Goal: Communication & Community: Answer question/provide support

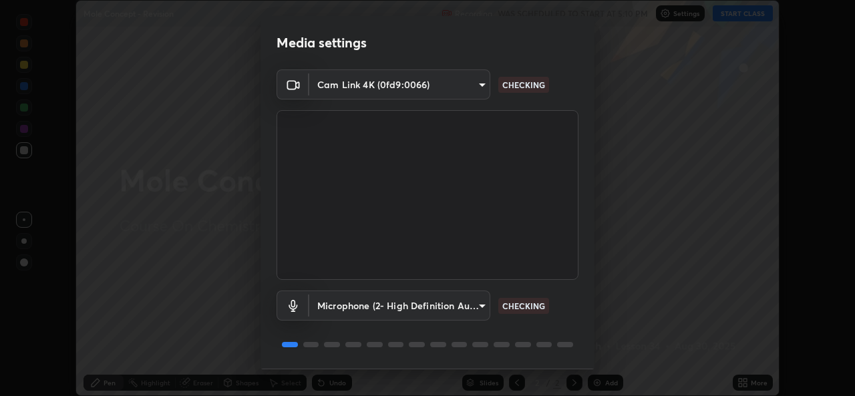
scroll to position [42, 0]
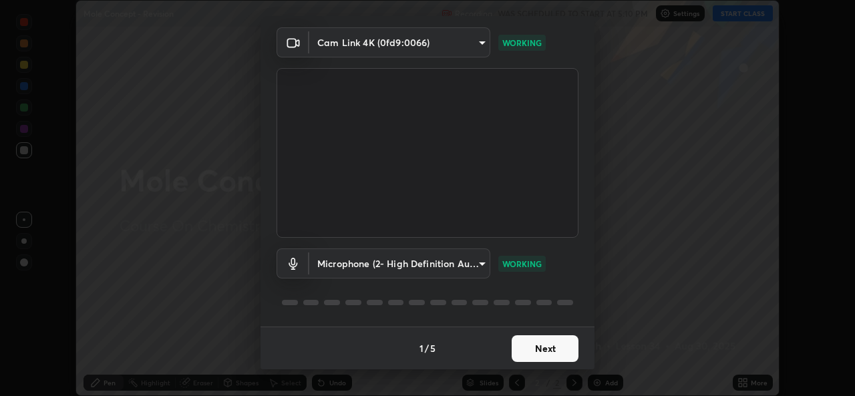
click at [512, 349] on button "Next" at bounding box center [545, 348] width 67 height 27
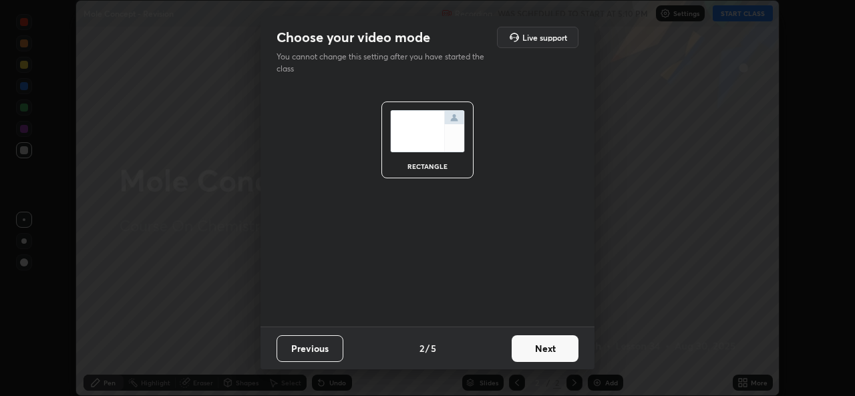
click at [522, 351] on button "Next" at bounding box center [545, 348] width 67 height 27
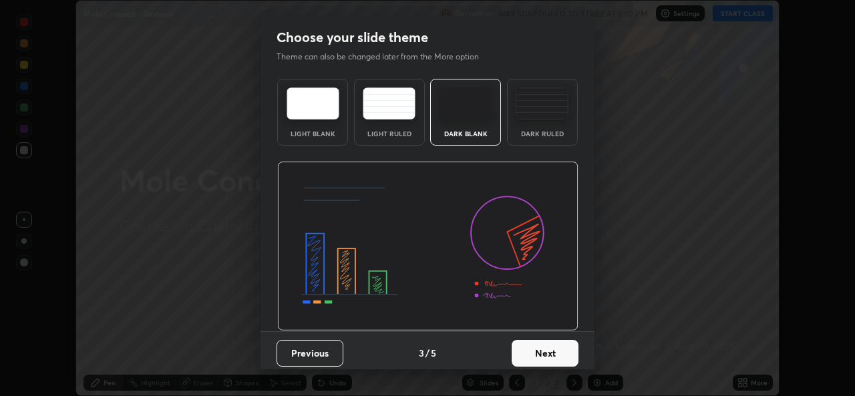
click at [533, 357] on button "Next" at bounding box center [545, 353] width 67 height 27
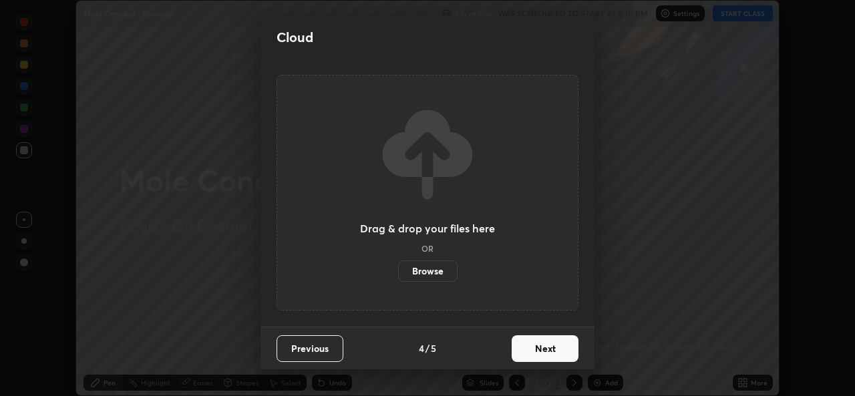
click at [437, 273] on label "Browse" at bounding box center [427, 271] width 59 height 21
click at [398, 273] on input "Browse" at bounding box center [398, 271] width 0 height 21
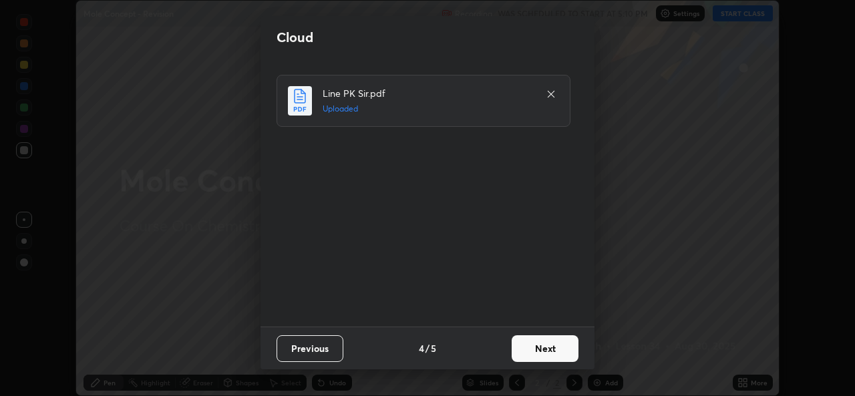
click at [542, 358] on button "Next" at bounding box center [545, 348] width 67 height 27
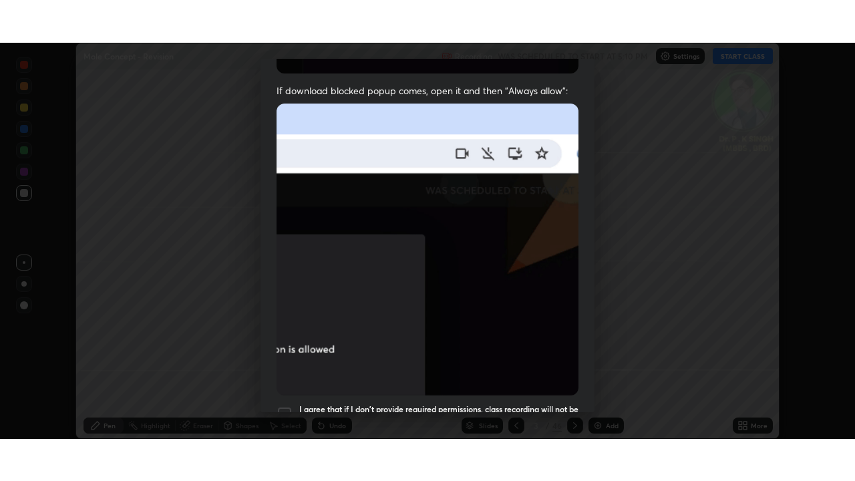
scroll to position [315, 0]
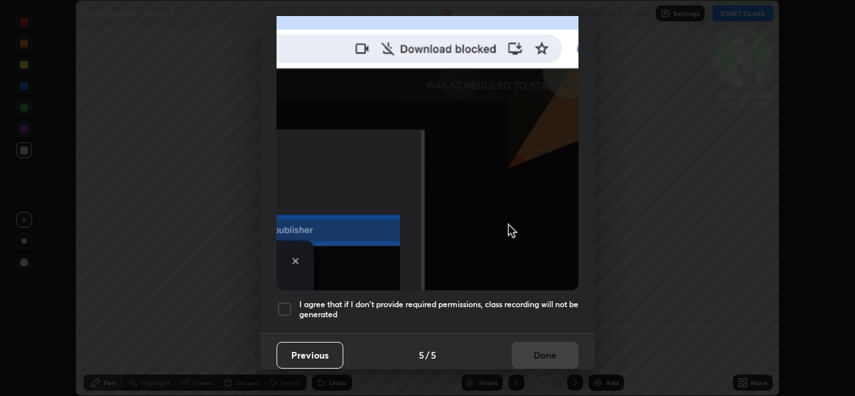
click at [289, 303] on div at bounding box center [285, 309] width 16 height 16
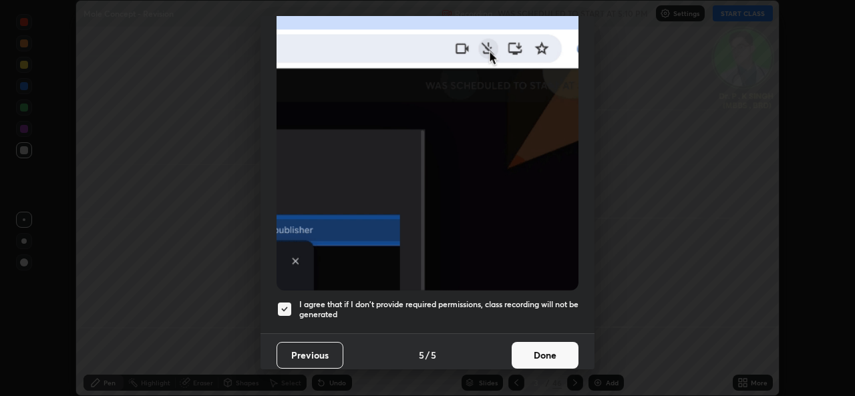
click at [541, 348] on button "Done" at bounding box center [545, 355] width 67 height 27
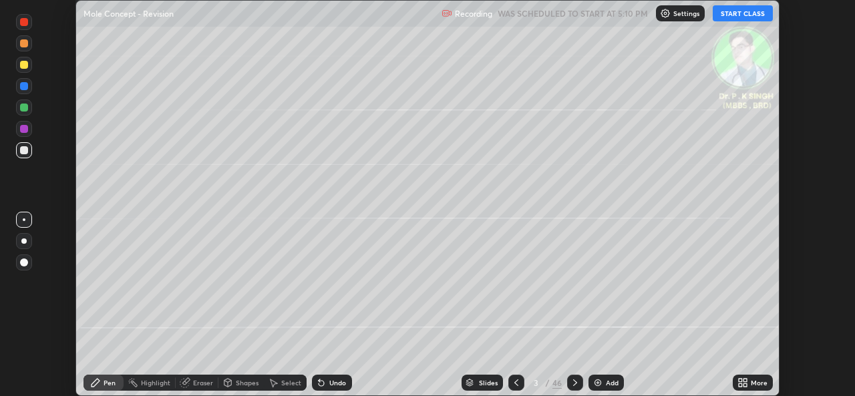
click at [746, 384] on icon at bounding box center [745, 384] width 3 height 3
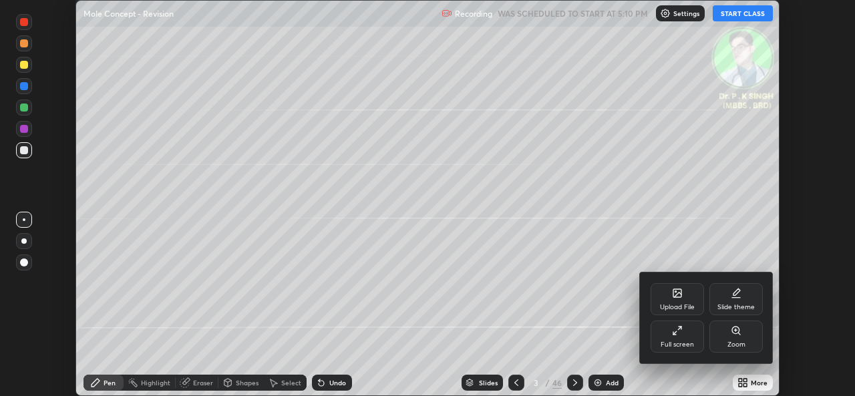
click at [673, 350] on div "Full screen" at bounding box center [677, 337] width 53 height 32
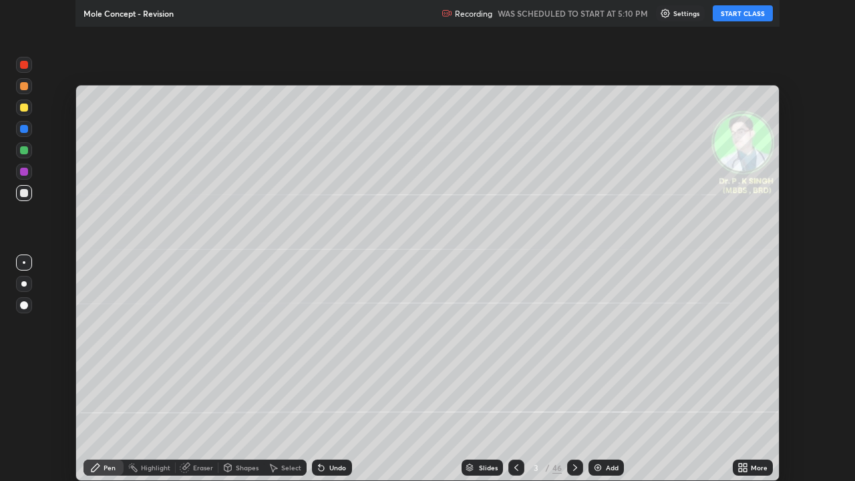
scroll to position [481, 855]
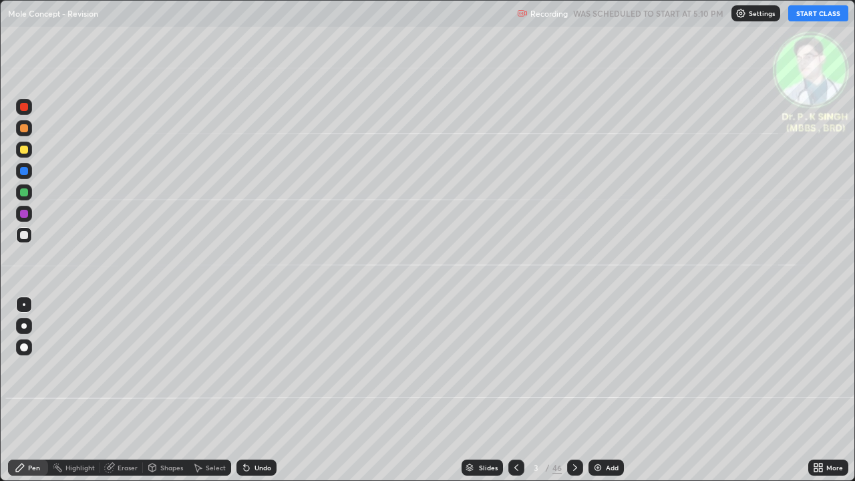
click at [819, 17] on button "START CLASS" at bounding box center [818, 13] width 60 height 16
click at [29, 194] on div at bounding box center [24, 192] width 16 height 16
click at [21, 150] on div at bounding box center [24, 150] width 8 height 8
click at [25, 153] on div at bounding box center [24, 150] width 8 height 8
click at [27, 150] on div at bounding box center [24, 150] width 8 height 8
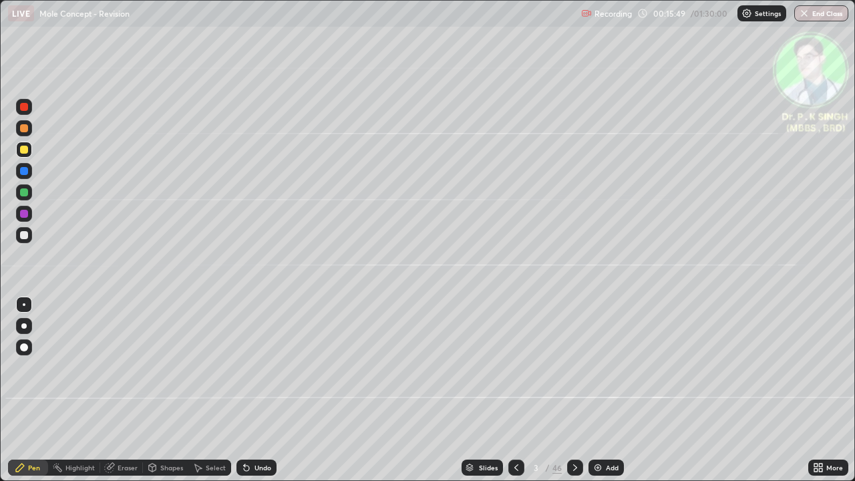
click at [578, 396] on div at bounding box center [575, 468] width 16 height 16
click at [569, 396] on div at bounding box center [575, 468] width 16 height 16
click at [574, 396] on icon at bounding box center [575, 467] width 11 height 11
click at [518, 396] on div at bounding box center [516, 468] width 16 height 16
click at [575, 396] on icon at bounding box center [575, 467] width 11 height 11
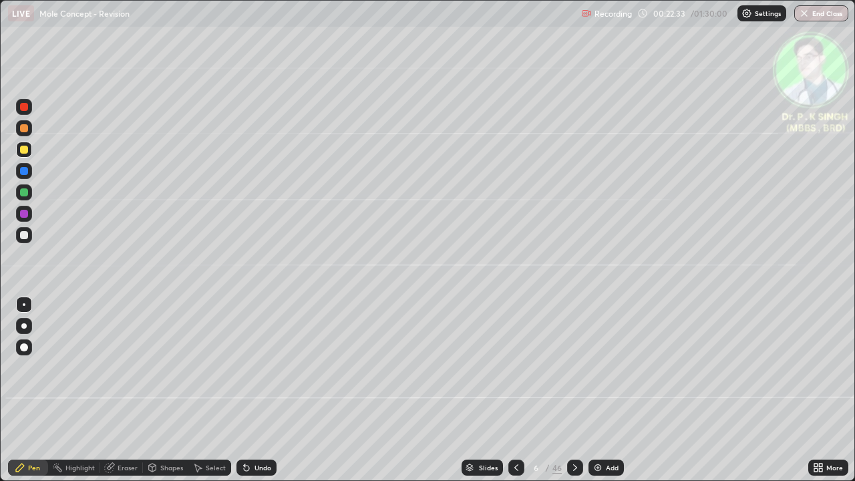
click at [25, 192] on div at bounding box center [24, 192] width 8 height 8
click at [574, 396] on icon at bounding box center [575, 467] width 11 height 11
click at [24, 150] on div at bounding box center [24, 150] width 8 height 8
click at [26, 174] on div at bounding box center [24, 171] width 8 height 8
click at [516, 396] on div at bounding box center [516, 467] width 16 height 27
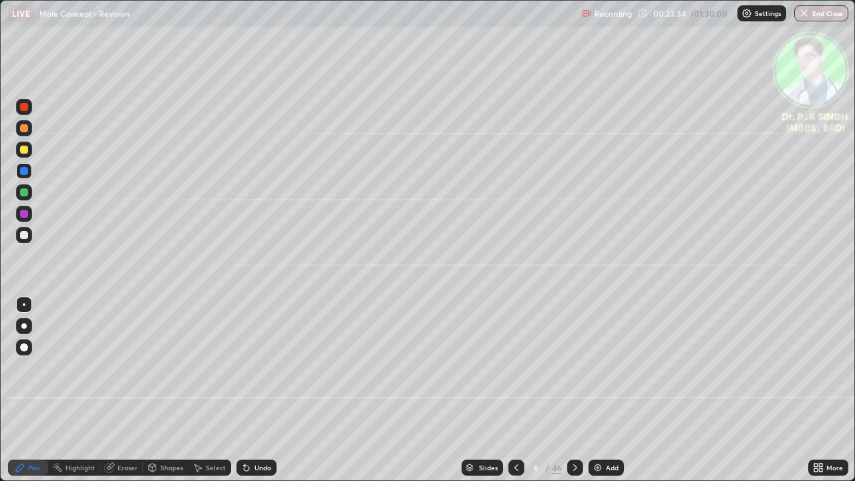
click at [575, 396] on icon at bounding box center [575, 467] width 11 height 11
click at [27, 149] on div at bounding box center [24, 150] width 8 height 8
click at [27, 173] on div at bounding box center [24, 171] width 8 height 8
click at [23, 150] on div at bounding box center [24, 150] width 8 height 8
click at [574, 396] on icon at bounding box center [575, 467] width 11 height 11
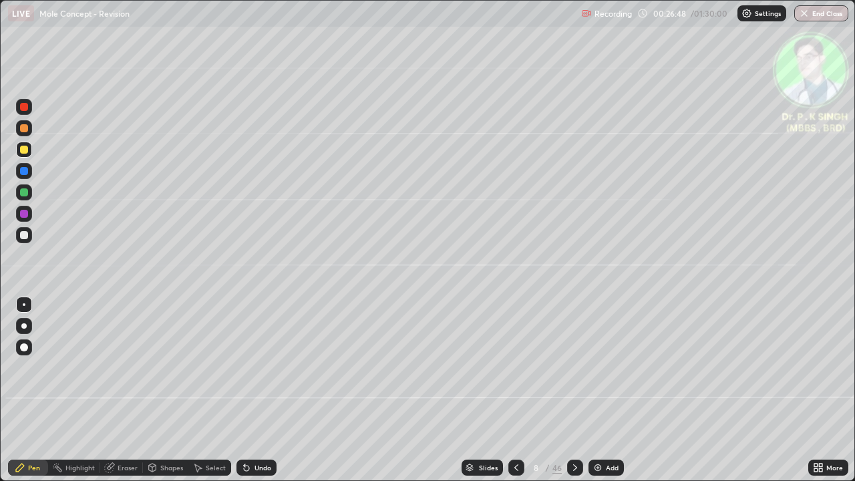
click at [575, 396] on icon at bounding box center [575, 467] width 11 height 11
click at [520, 396] on div at bounding box center [516, 467] width 16 height 27
click at [573, 396] on icon at bounding box center [575, 467] width 11 height 11
click at [570, 396] on icon at bounding box center [575, 467] width 11 height 11
click at [26, 152] on div at bounding box center [24, 150] width 8 height 8
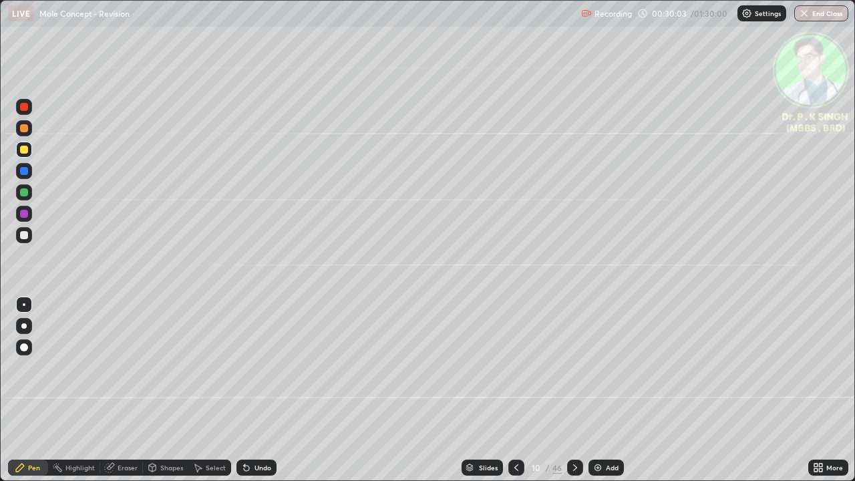
click at [105, 396] on icon at bounding box center [109, 468] width 9 height 9
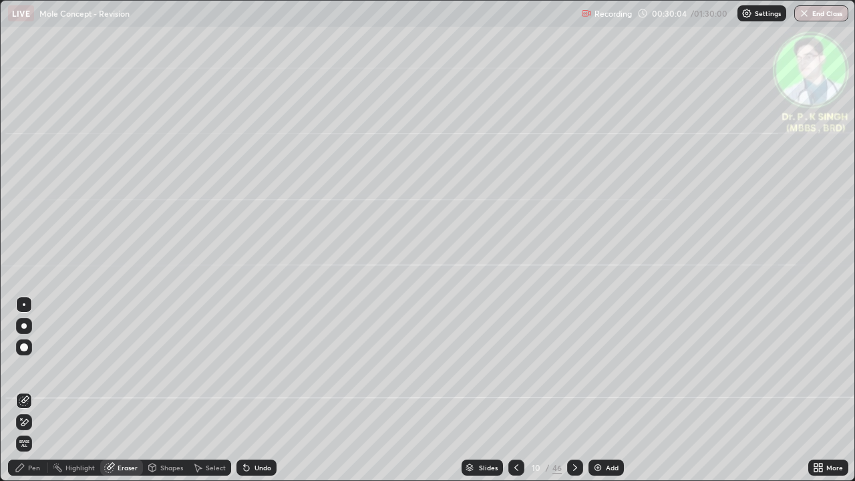
click at [28, 396] on icon at bounding box center [24, 422] width 7 height 7
click at [27, 396] on div "Pen" at bounding box center [28, 468] width 40 height 16
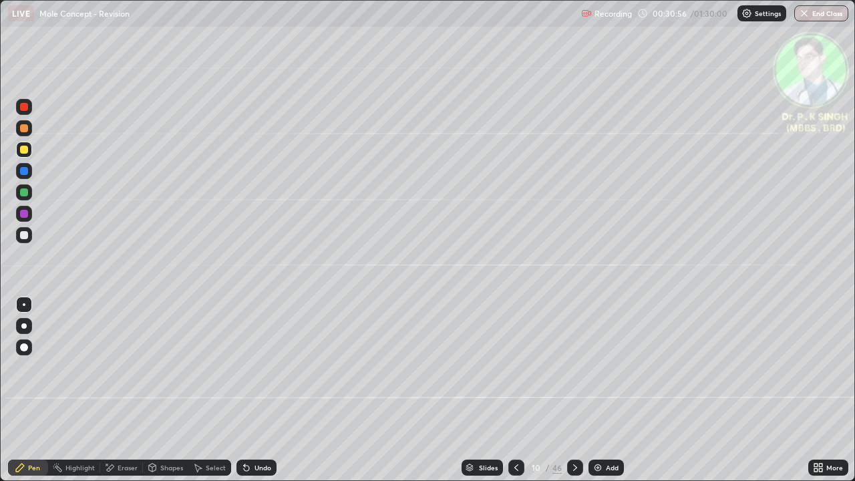
click at [33, 151] on div at bounding box center [23, 149] width 21 height 21
click at [575, 396] on icon at bounding box center [575, 467] width 11 height 11
click at [29, 150] on div at bounding box center [24, 150] width 16 height 16
click at [514, 396] on icon at bounding box center [516, 467] width 11 height 11
click at [559, 396] on div "46" at bounding box center [557, 468] width 9 height 12
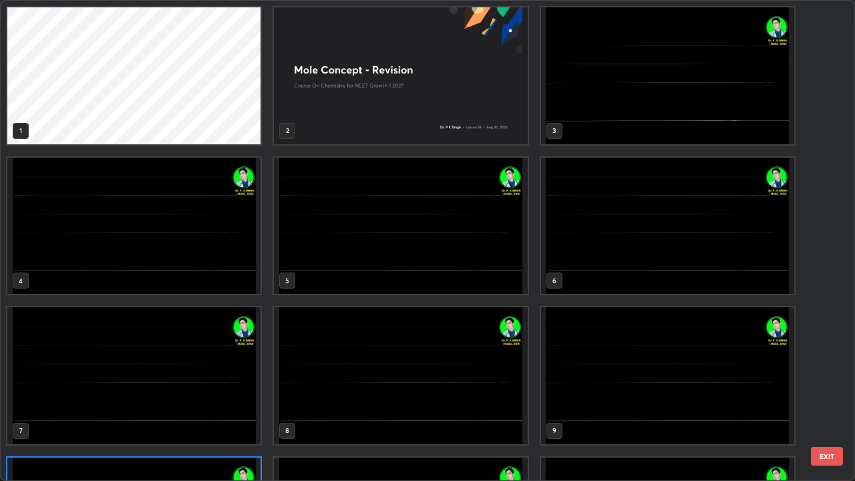
scroll to position [476, 847]
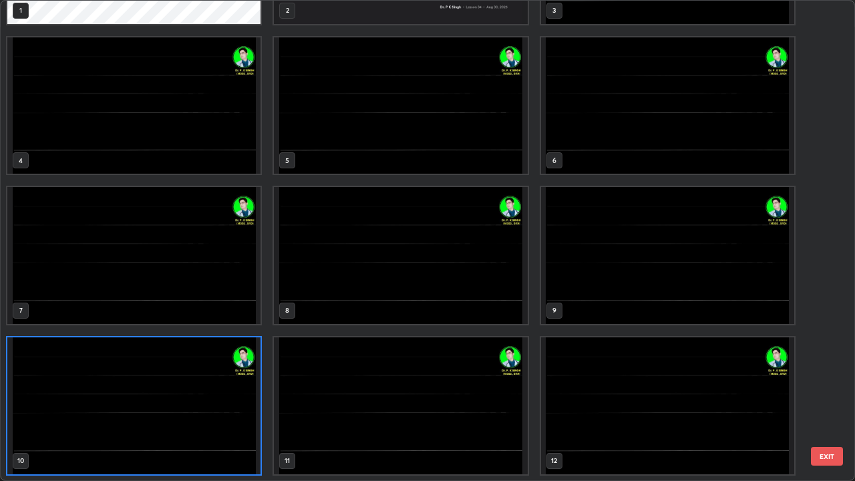
click at [571, 396] on img "grid" at bounding box center [667, 405] width 253 height 137
click at [573, 396] on img "grid" at bounding box center [667, 405] width 253 height 137
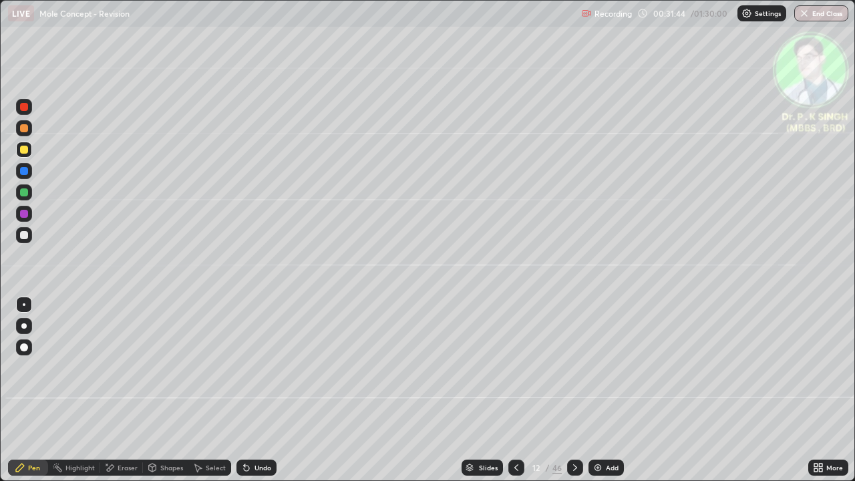
click at [573, 396] on img "grid" at bounding box center [667, 405] width 253 height 137
click at [515, 396] on icon at bounding box center [516, 467] width 11 height 11
click at [513, 396] on div at bounding box center [516, 468] width 16 height 16
click at [573, 396] on div at bounding box center [575, 467] width 16 height 27
click at [571, 396] on icon at bounding box center [575, 467] width 11 height 11
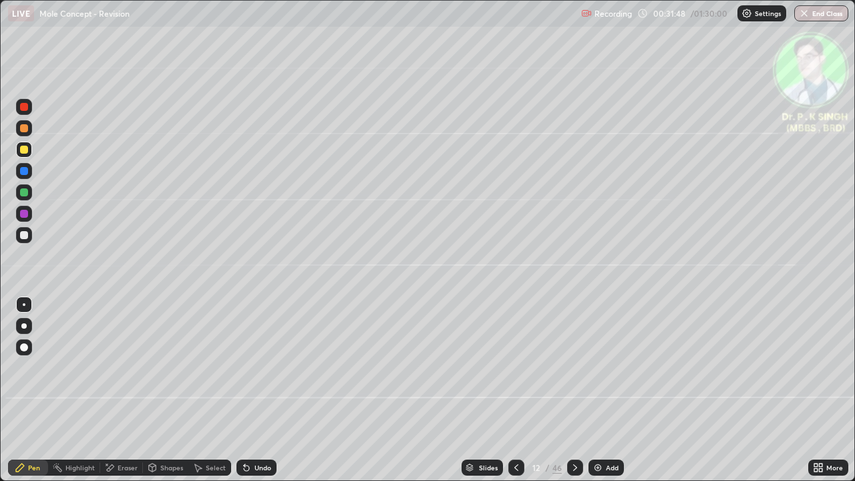
click at [518, 396] on div at bounding box center [516, 468] width 16 height 16
click at [574, 396] on icon at bounding box center [575, 467] width 11 height 11
click at [567, 396] on div at bounding box center [575, 467] width 16 height 27
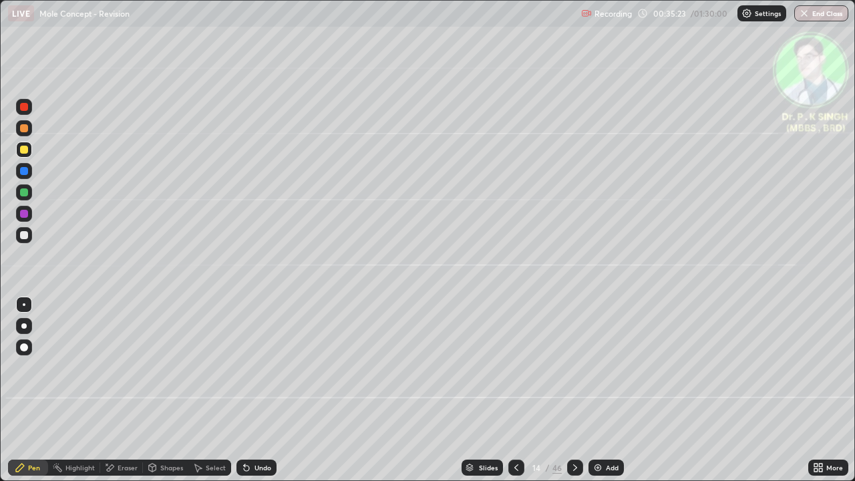
click at [567, 396] on div at bounding box center [575, 467] width 16 height 27
click at [557, 396] on div "46" at bounding box center [557, 468] width 9 height 12
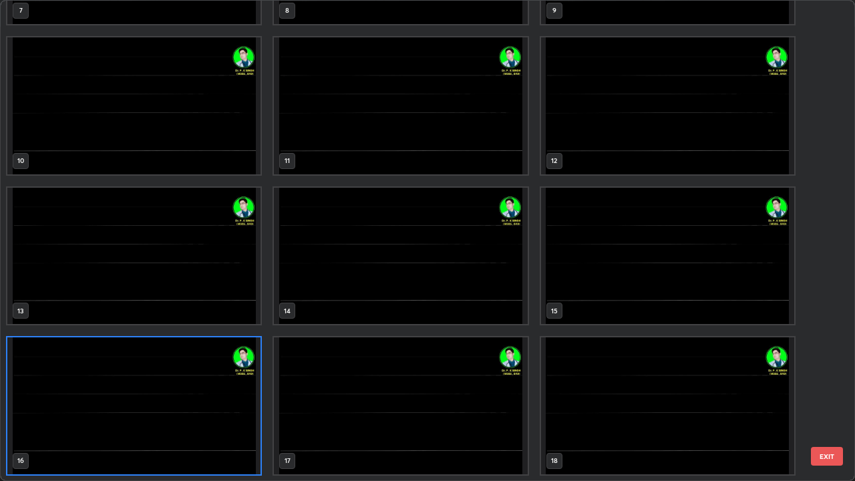
click at [557, 396] on img "grid" at bounding box center [667, 405] width 253 height 137
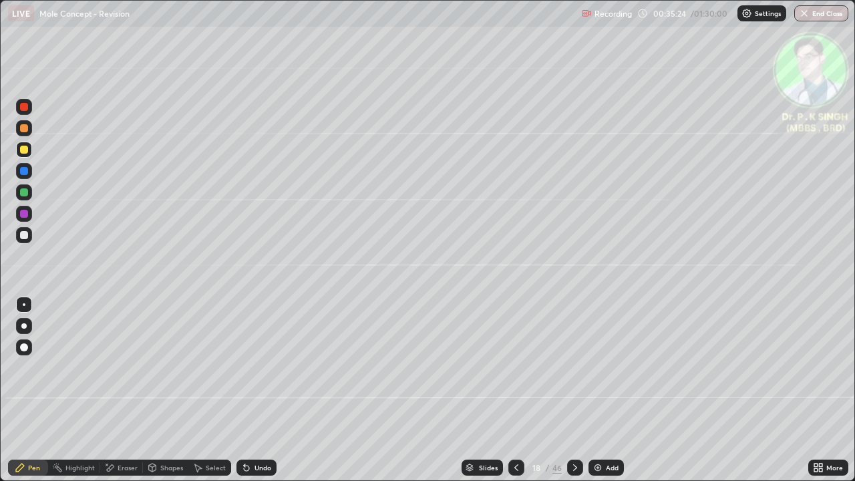
click at [557, 396] on img "grid" at bounding box center [667, 405] width 253 height 137
click at [558, 396] on img "grid" at bounding box center [667, 405] width 253 height 137
click at [556, 396] on div "46" at bounding box center [557, 468] width 9 height 12
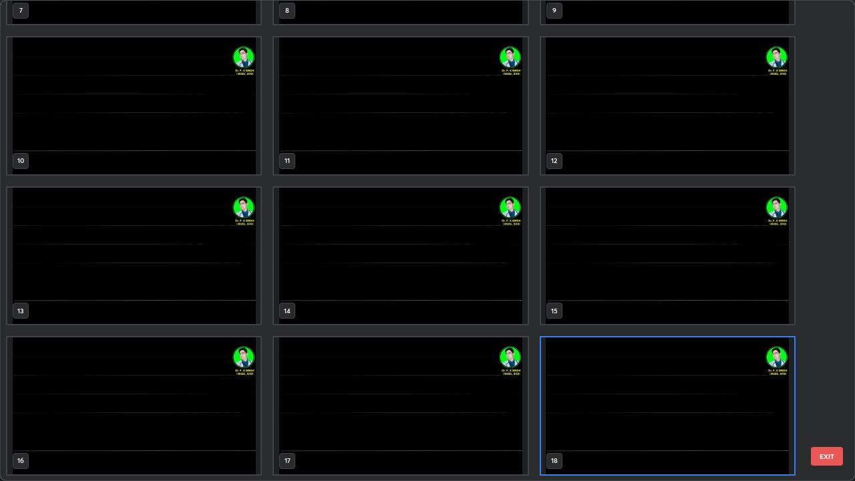
click at [498, 396] on img "grid" at bounding box center [400, 405] width 253 height 137
click at [496, 396] on img "grid" at bounding box center [400, 405] width 253 height 137
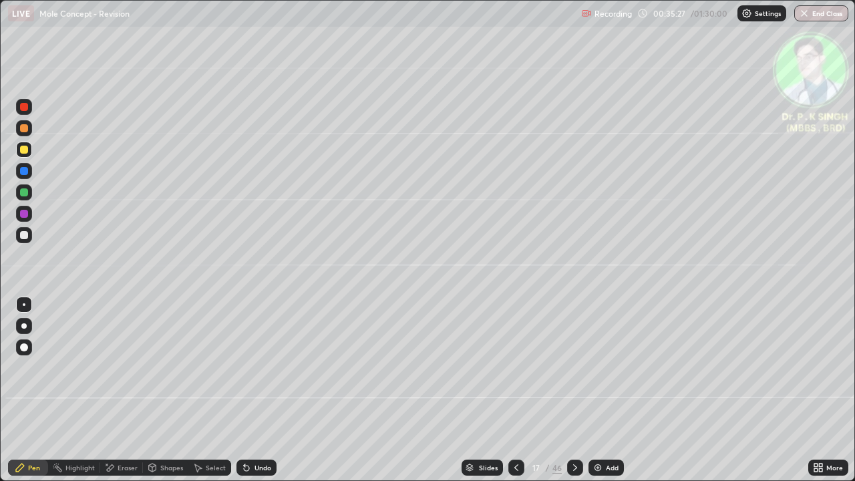
click at [515, 396] on icon at bounding box center [516, 467] width 11 height 11
click at [508, 396] on div at bounding box center [516, 468] width 16 height 16
click at [515, 396] on icon at bounding box center [516, 467] width 11 height 11
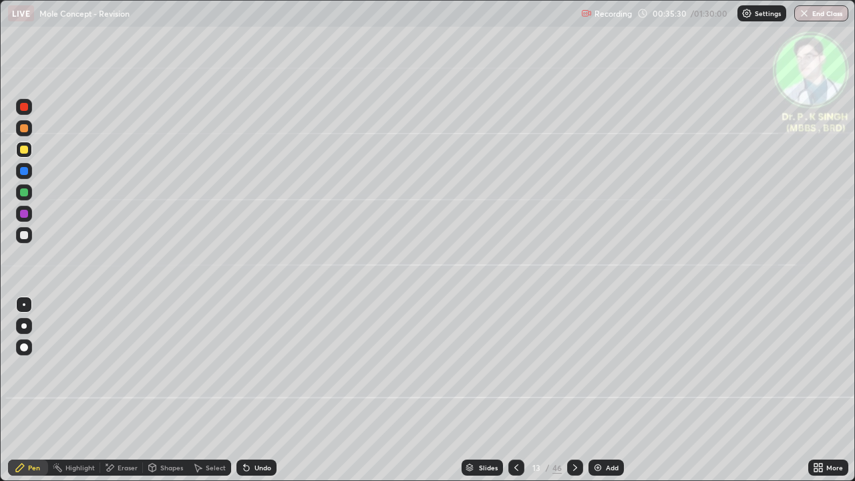
click at [513, 396] on icon at bounding box center [516, 467] width 11 height 11
click at [512, 396] on div at bounding box center [516, 468] width 16 height 16
click at [576, 396] on icon at bounding box center [575, 467] width 11 height 11
click at [575, 396] on icon at bounding box center [575, 467] width 11 height 11
click at [568, 396] on div at bounding box center [575, 468] width 16 height 16
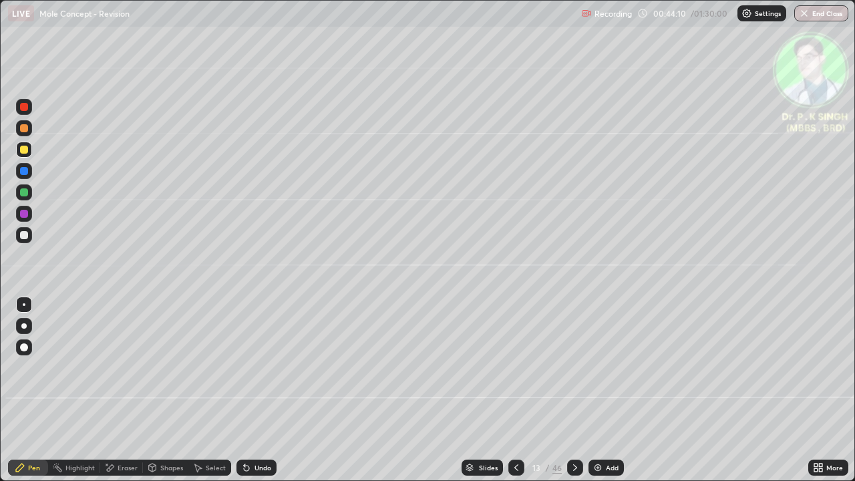
click at [573, 396] on div at bounding box center [575, 467] width 16 height 27
click at [25, 172] on div at bounding box center [24, 171] width 8 height 8
click at [27, 148] on div at bounding box center [24, 150] width 8 height 8
click at [35, 149] on div "Erase all" at bounding box center [24, 241] width 32 height 428
click at [569, 396] on div at bounding box center [575, 467] width 16 height 27
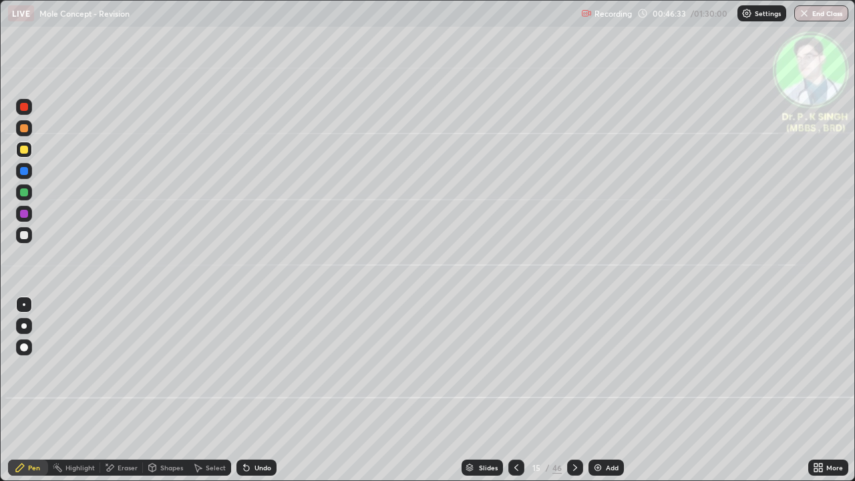
click at [23, 172] on div at bounding box center [24, 171] width 8 height 8
click at [27, 152] on div at bounding box center [24, 150] width 8 height 8
click at [33, 150] on div at bounding box center [23, 149] width 21 height 21
click at [573, 396] on icon at bounding box center [575, 467] width 11 height 11
click at [27, 170] on div at bounding box center [24, 171] width 8 height 8
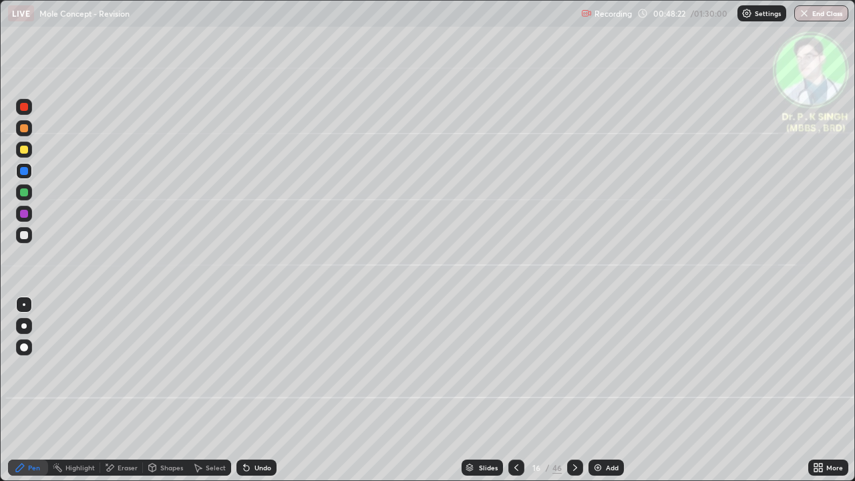
click at [25, 152] on div at bounding box center [24, 150] width 8 height 8
click at [29, 149] on div at bounding box center [24, 150] width 16 height 16
click at [226, 396] on div "Select" at bounding box center [209, 468] width 43 height 16
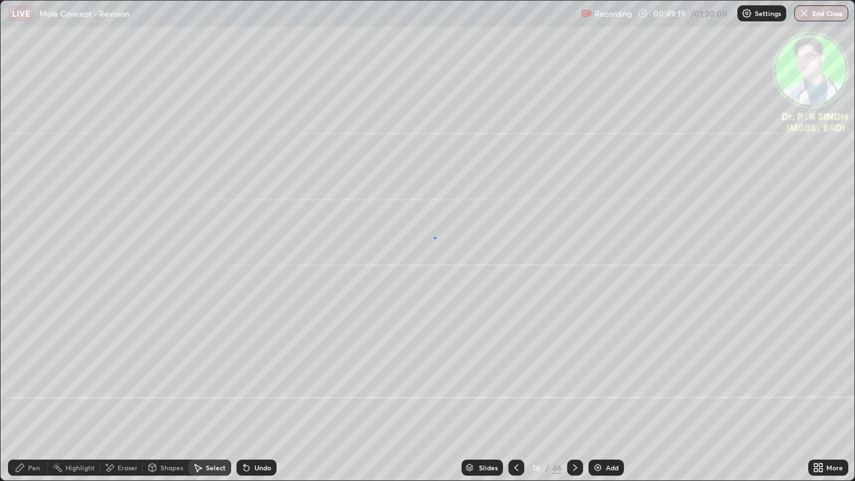
click at [444, 247] on div "0 ° Undo Copy Duplicate Duplicate to new slide Delete" at bounding box center [428, 241] width 854 height 480
click at [29, 396] on div "Pen" at bounding box center [34, 467] width 12 height 7
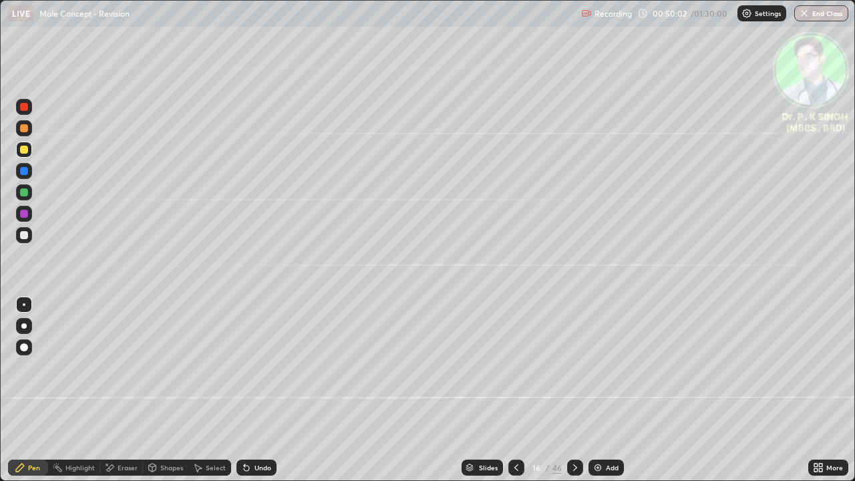
click at [570, 396] on icon at bounding box center [575, 467] width 11 height 11
click at [574, 396] on icon at bounding box center [575, 467] width 11 height 11
click at [23, 171] on div at bounding box center [24, 171] width 8 height 8
click at [29, 149] on div at bounding box center [24, 150] width 16 height 16
click at [29, 151] on div at bounding box center [24, 150] width 16 height 16
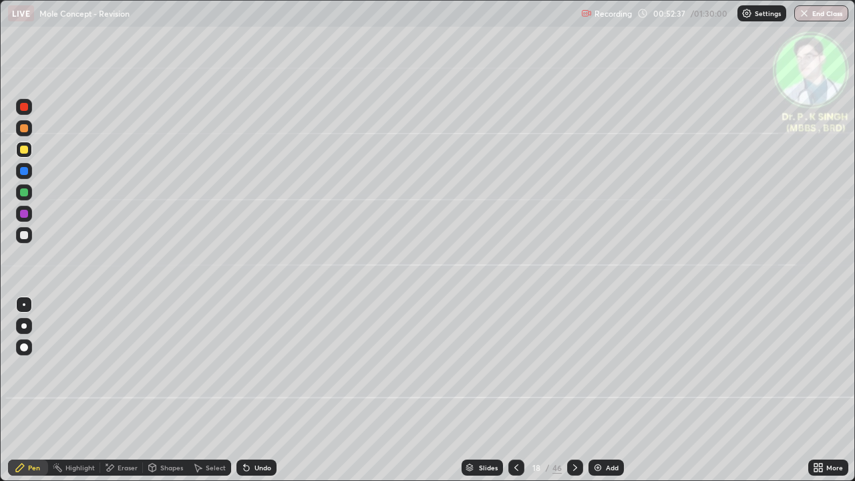
click at [559, 396] on div "46" at bounding box center [557, 468] width 9 height 12
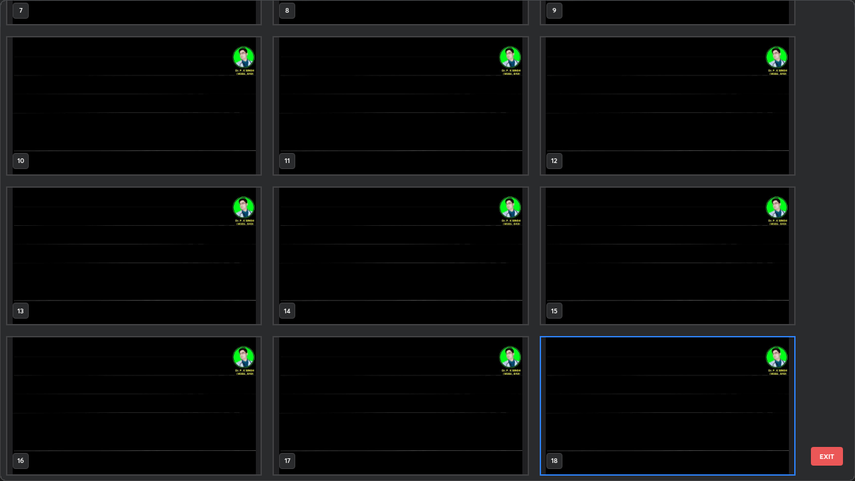
click at [422, 396] on img "grid" at bounding box center [400, 405] width 253 height 137
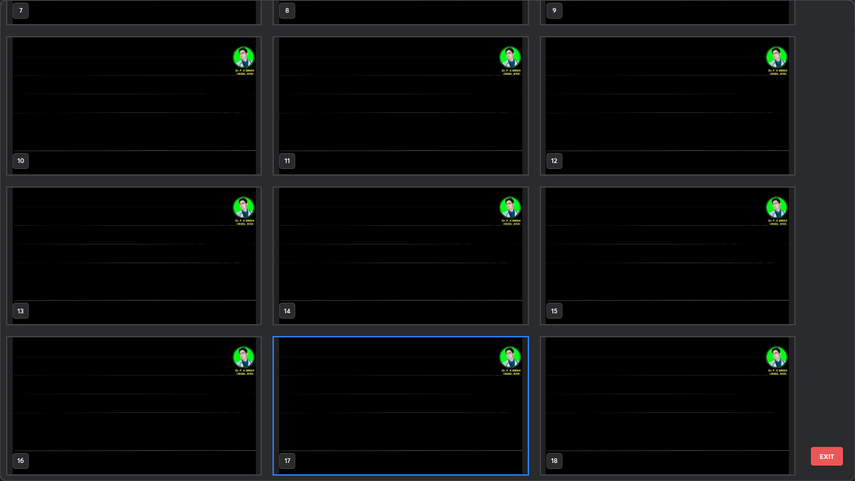
click at [417, 396] on img "grid" at bounding box center [400, 405] width 253 height 137
click at [427, 396] on img "grid" at bounding box center [400, 405] width 253 height 137
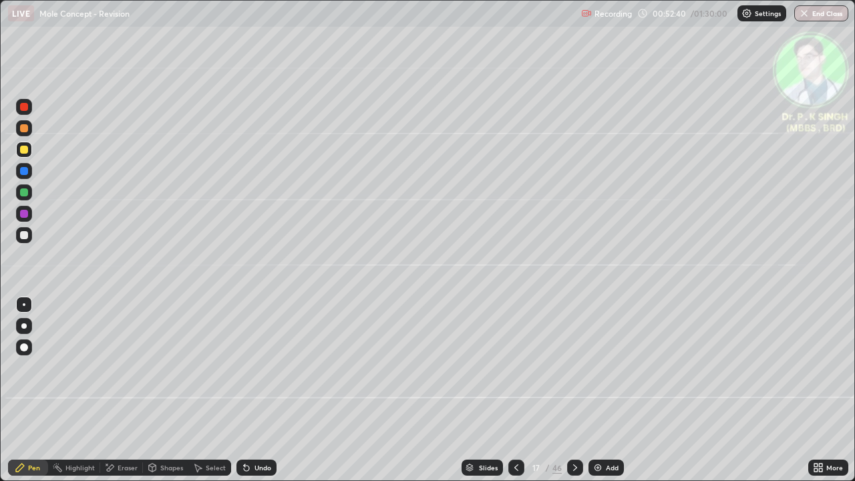
click at [577, 396] on icon at bounding box center [575, 467] width 11 height 11
click at [573, 396] on icon at bounding box center [575, 467] width 11 height 11
click at [108, 396] on icon at bounding box center [109, 467] width 11 height 11
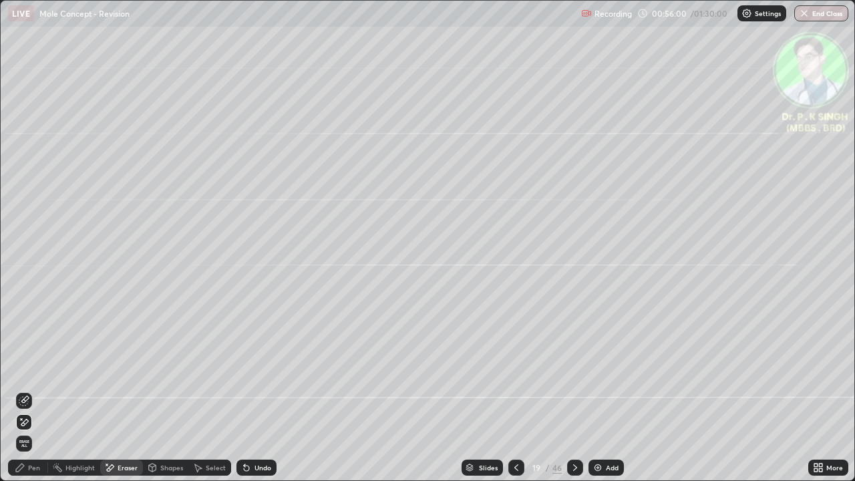
click at [28, 396] on icon at bounding box center [24, 422] width 11 height 11
click at [27, 396] on div "Pen" at bounding box center [28, 468] width 40 height 16
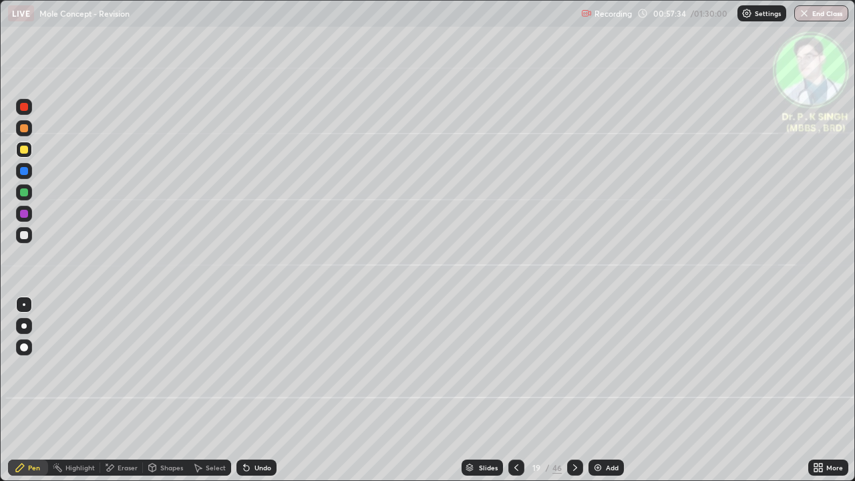
click at [574, 396] on icon at bounding box center [575, 467] width 11 height 11
click at [27, 148] on div at bounding box center [24, 150] width 8 height 8
click at [573, 396] on icon at bounding box center [575, 467] width 11 height 11
click at [572, 396] on div at bounding box center [575, 467] width 16 height 27
click at [27, 170] on div at bounding box center [24, 171] width 8 height 8
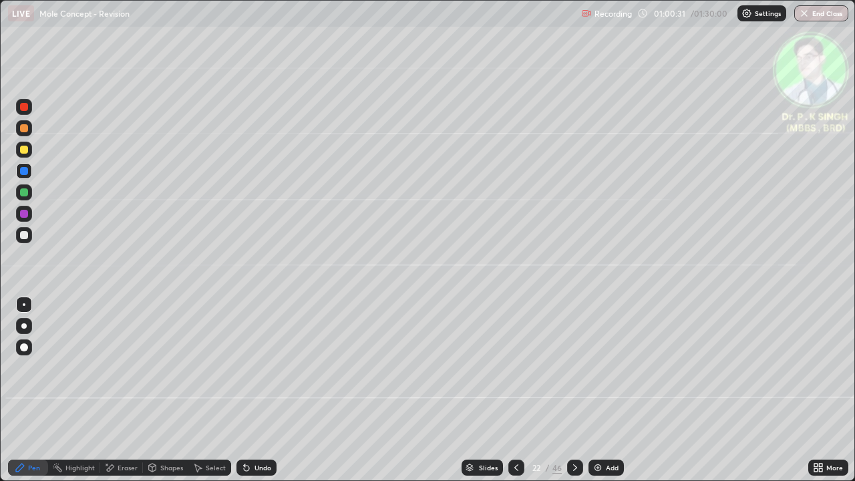
click at [25, 150] on div at bounding box center [24, 150] width 8 height 8
click at [569, 396] on div at bounding box center [575, 468] width 16 height 16
click at [572, 396] on div at bounding box center [575, 468] width 16 height 16
click at [515, 396] on icon at bounding box center [516, 467] width 11 height 11
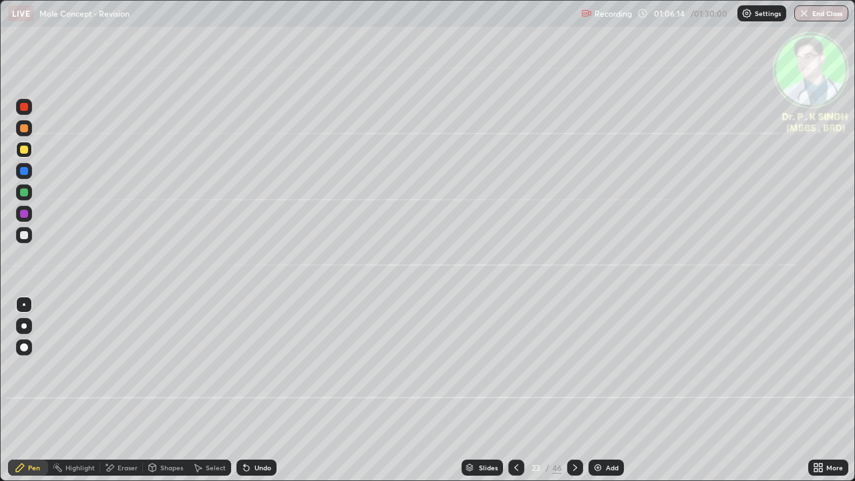
click at [515, 396] on icon at bounding box center [516, 467] width 11 height 11
click at [574, 396] on icon at bounding box center [575, 467] width 11 height 11
click at [573, 396] on icon at bounding box center [575, 467] width 4 height 7
click at [574, 396] on icon at bounding box center [575, 467] width 11 height 11
click at [23, 150] on div at bounding box center [24, 150] width 8 height 8
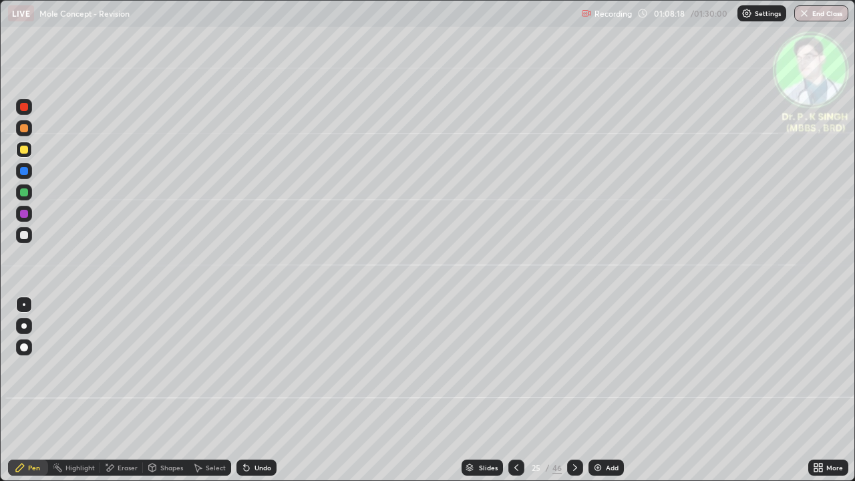
click at [574, 396] on icon at bounding box center [575, 467] width 11 height 11
click at [29, 190] on div at bounding box center [24, 192] width 16 height 16
click at [23, 148] on div at bounding box center [24, 150] width 8 height 8
click at [21, 148] on div at bounding box center [24, 150] width 8 height 8
click at [118, 396] on div "Eraser" at bounding box center [128, 467] width 20 height 7
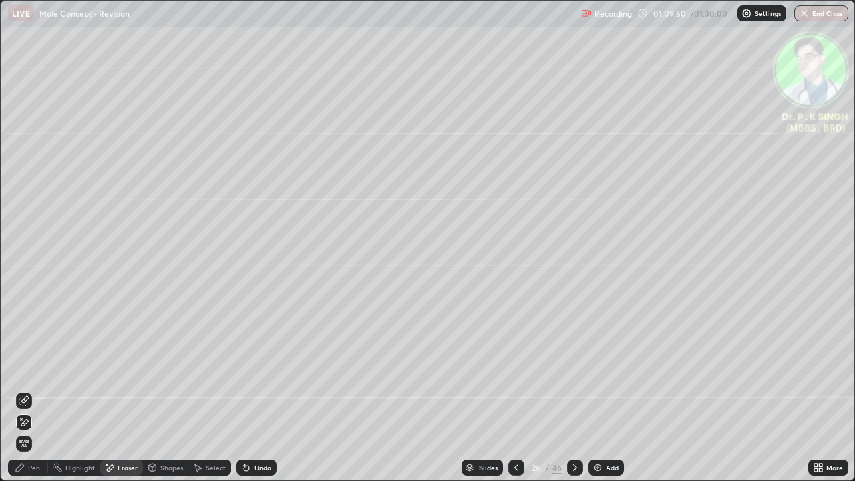
click at [24, 396] on icon at bounding box center [24, 422] width 7 height 7
click at [28, 396] on div "Pen" at bounding box center [34, 467] width 12 height 7
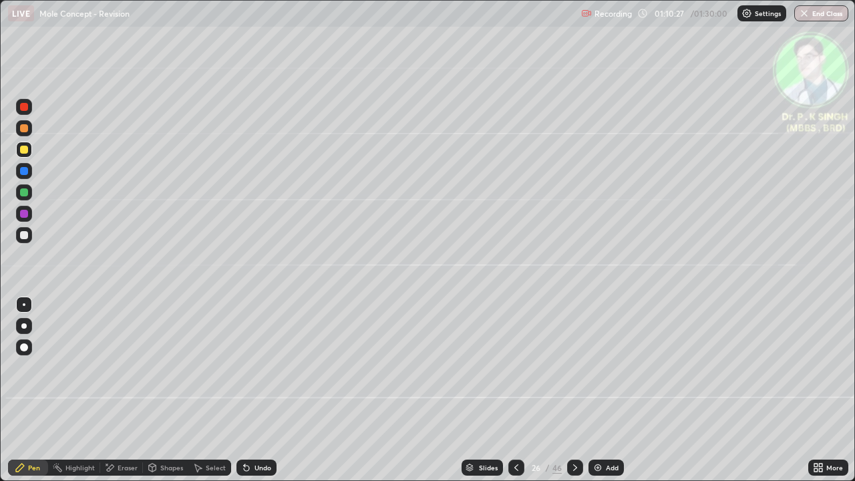
click at [27, 396] on div "Pen" at bounding box center [28, 468] width 40 height 16
click at [575, 396] on div at bounding box center [575, 467] width 16 height 27
click at [567, 396] on div at bounding box center [575, 468] width 16 height 16
click at [27, 172] on div at bounding box center [24, 171] width 8 height 8
click at [28, 150] on div at bounding box center [24, 150] width 16 height 16
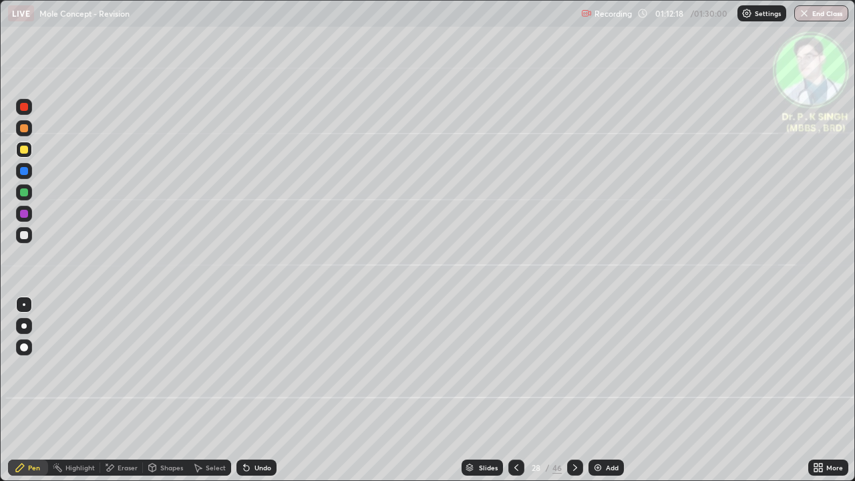
click at [110, 396] on icon at bounding box center [110, 467] width 7 height 7
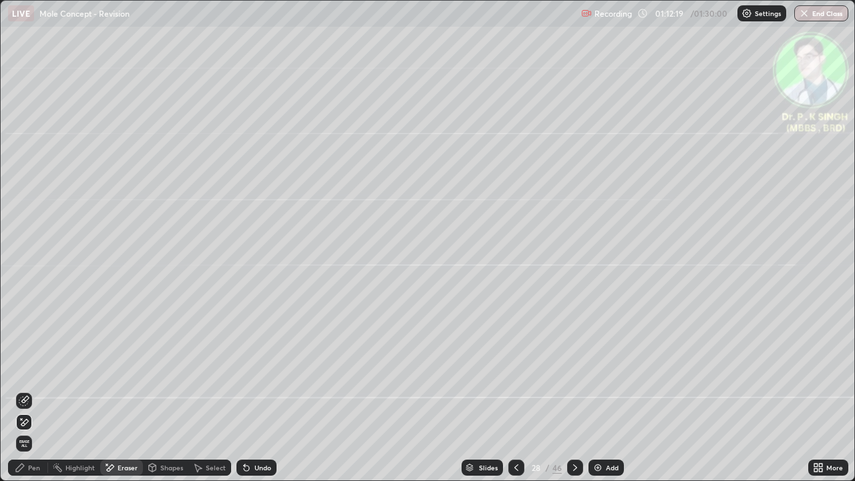
click at [26, 396] on icon at bounding box center [24, 422] width 11 height 11
click at [22, 396] on icon at bounding box center [20, 467] width 11 height 11
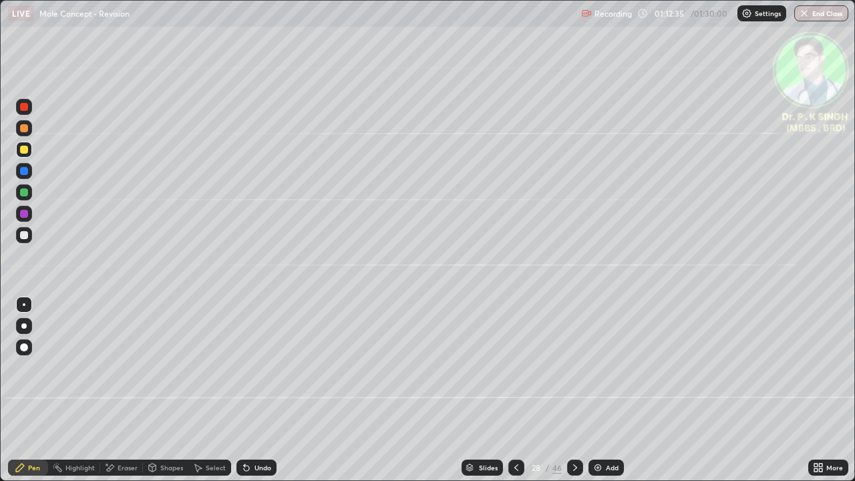
click at [573, 396] on icon at bounding box center [575, 467] width 11 height 11
click at [517, 396] on div at bounding box center [516, 467] width 16 height 27
click at [575, 396] on icon at bounding box center [575, 467] width 11 height 11
click at [113, 396] on icon at bounding box center [109, 467] width 11 height 11
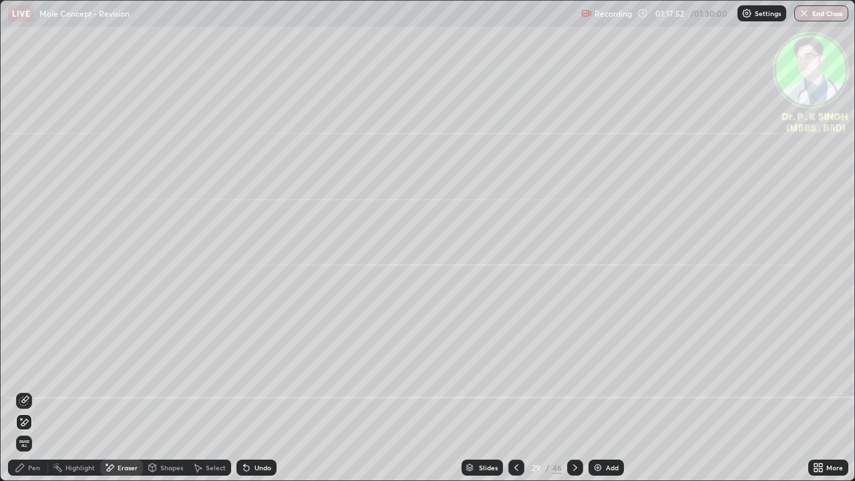
click at [26, 396] on span "Erase all" at bounding box center [24, 444] width 15 height 8
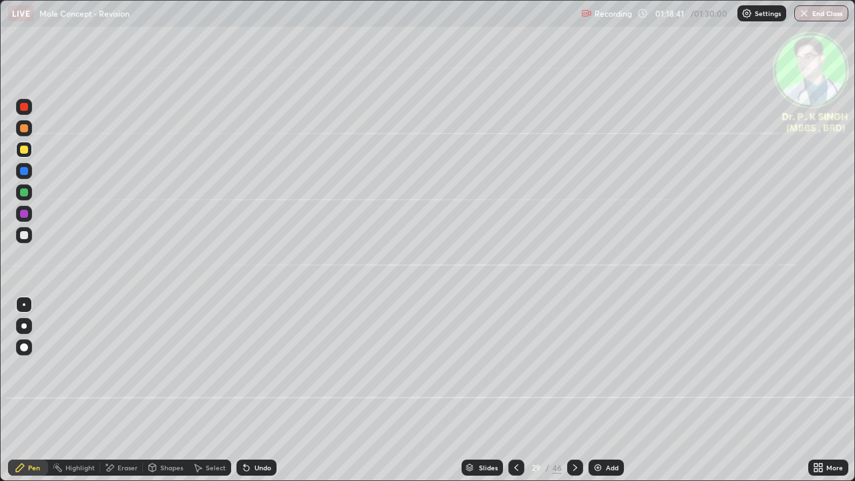
click at [575, 396] on icon at bounding box center [575, 467] width 11 height 11
click at [28, 192] on div at bounding box center [24, 192] width 16 height 16
click at [25, 150] on div at bounding box center [24, 150] width 8 height 8
click at [575, 396] on icon at bounding box center [575, 467] width 4 height 7
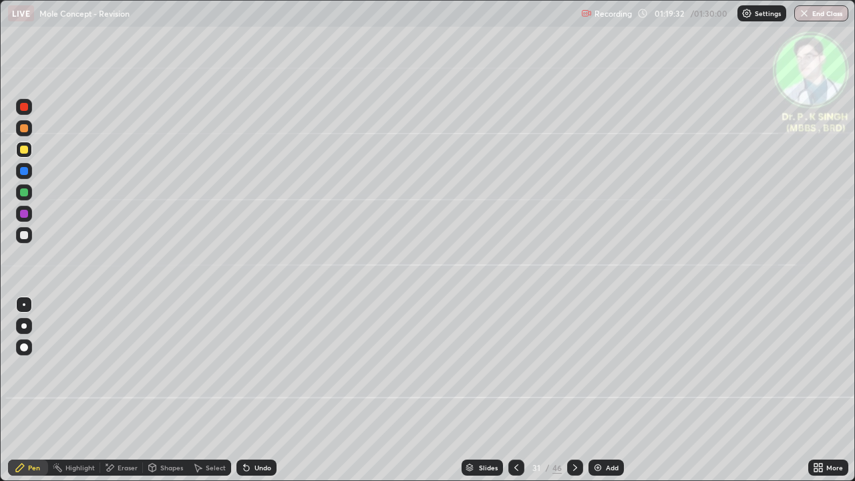
click at [31, 151] on div at bounding box center [24, 150] width 16 height 16
click at [515, 396] on icon at bounding box center [516, 467] width 11 height 11
click at [825, 12] on button "End Class" at bounding box center [821, 13] width 54 height 16
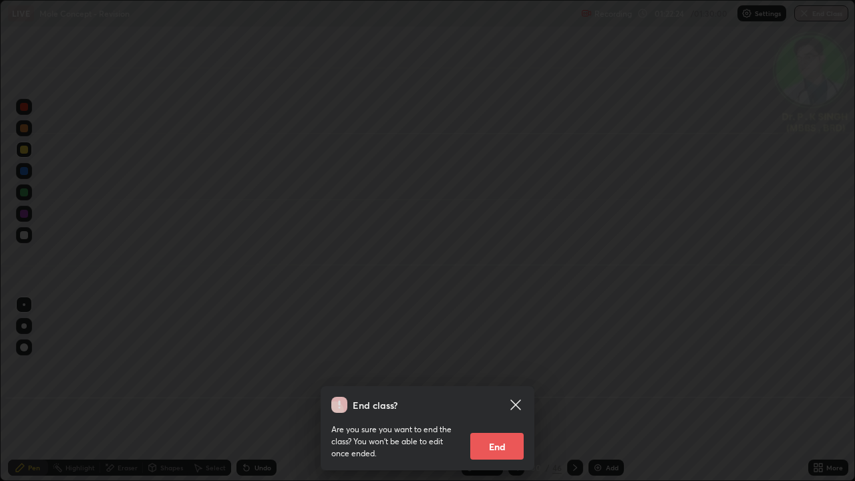
click at [496, 396] on button "End" at bounding box center [496, 446] width 53 height 27
